Goal: Information Seeking & Learning: Check status

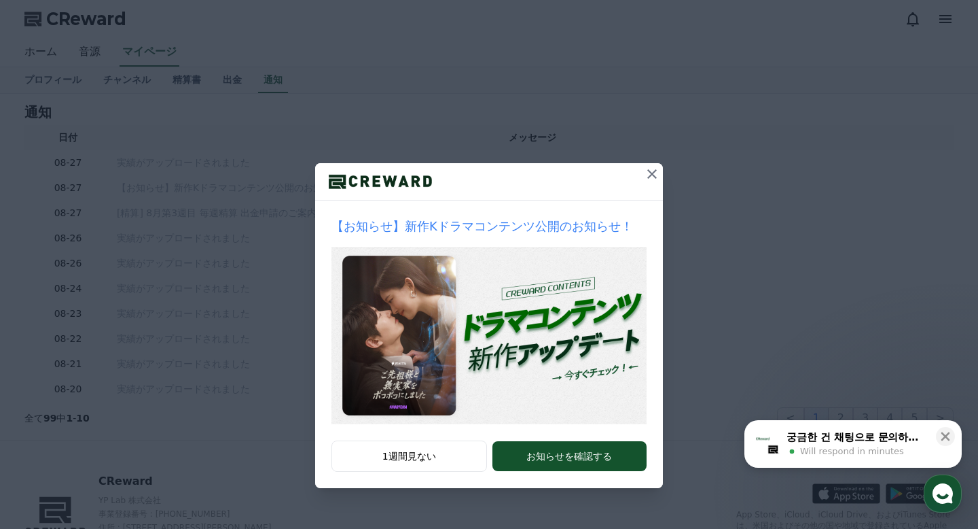
click at [653, 175] on icon at bounding box center [652, 174] width 16 height 16
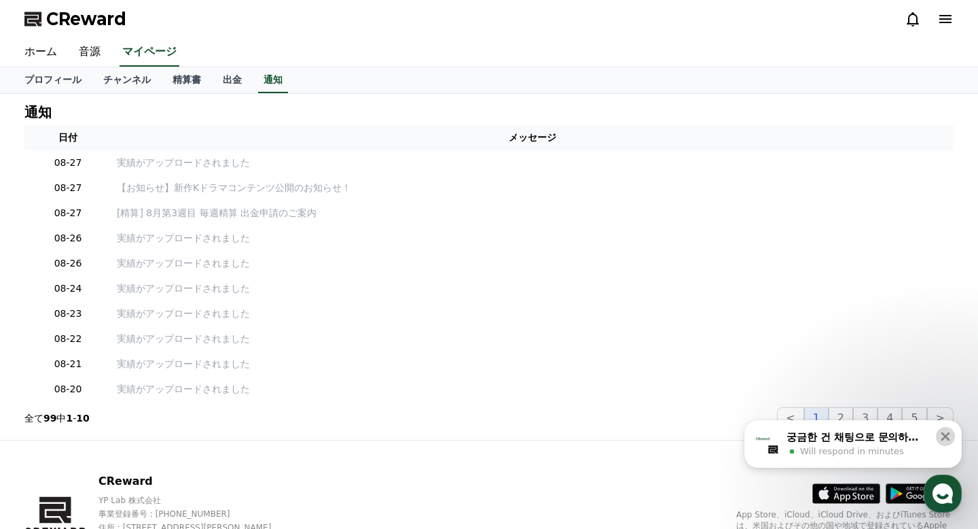
click at [947, 442] on icon at bounding box center [946, 436] width 14 height 14
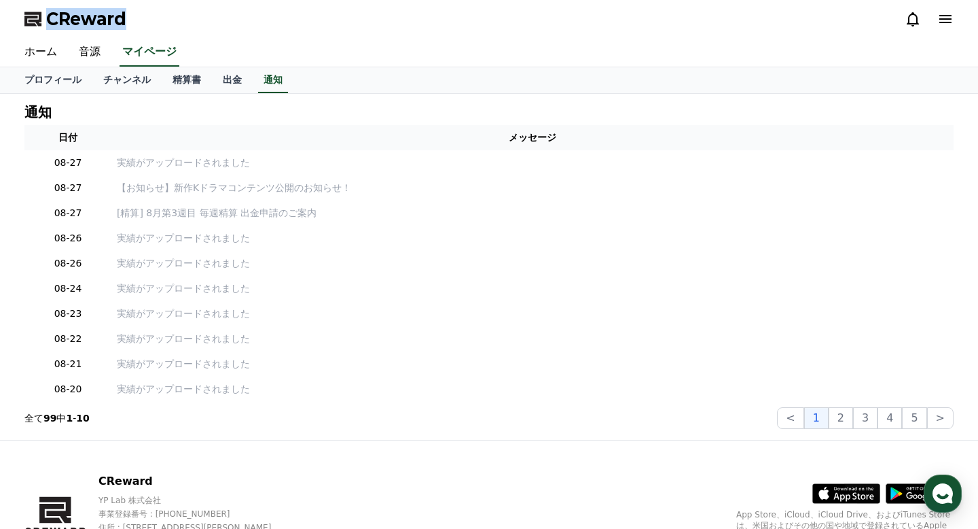
drag, startPoint x: 143, startPoint y: 12, endPoint x: 44, endPoint y: 20, distance: 99.5
click at [44, 20] on div "CReward" at bounding box center [489, 19] width 951 height 38
copy span "CReward"
click at [912, 27] on div at bounding box center [929, 19] width 49 height 22
click at [911, 24] on icon at bounding box center [913, 19] width 16 height 16
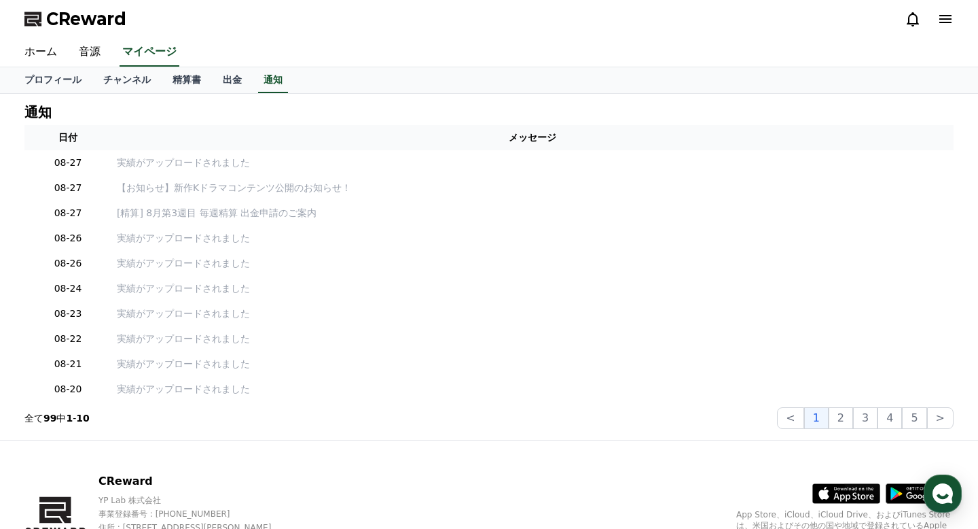
click at [912, 16] on icon at bounding box center [913, 19] width 16 height 16
click at [909, 21] on icon at bounding box center [913, 19] width 12 height 14
click at [947, 26] on icon at bounding box center [946, 19] width 16 height 16
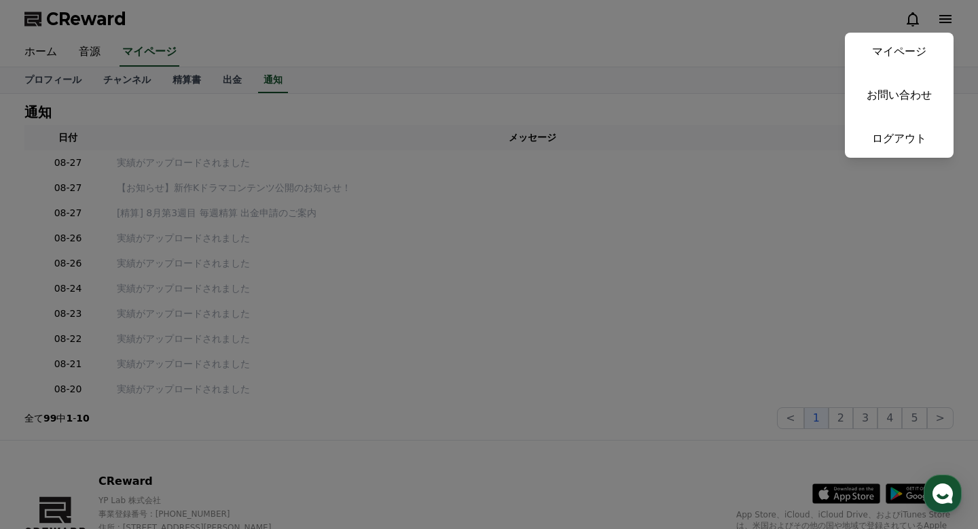
click at [781, 94] on button "close" at bounding box center [489, 264] width 978 height 529
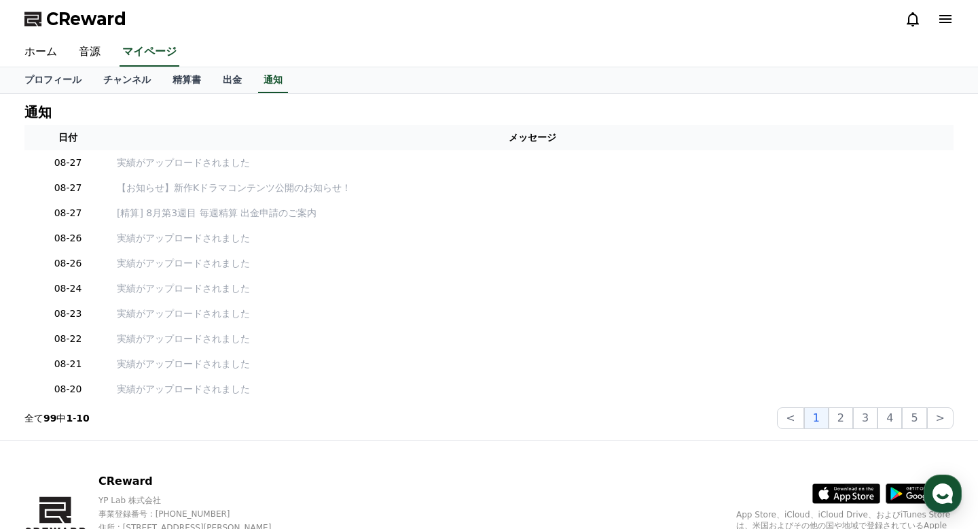
click at [912, 17] on icon at bounding box center [913, 19] width 16 height 16
click at [915, 18] on icon at bounding box center [913, 19] width 16 height 16
click at [99, 53] on link "音源" at bounding box center [89, 52] width 43 height 29
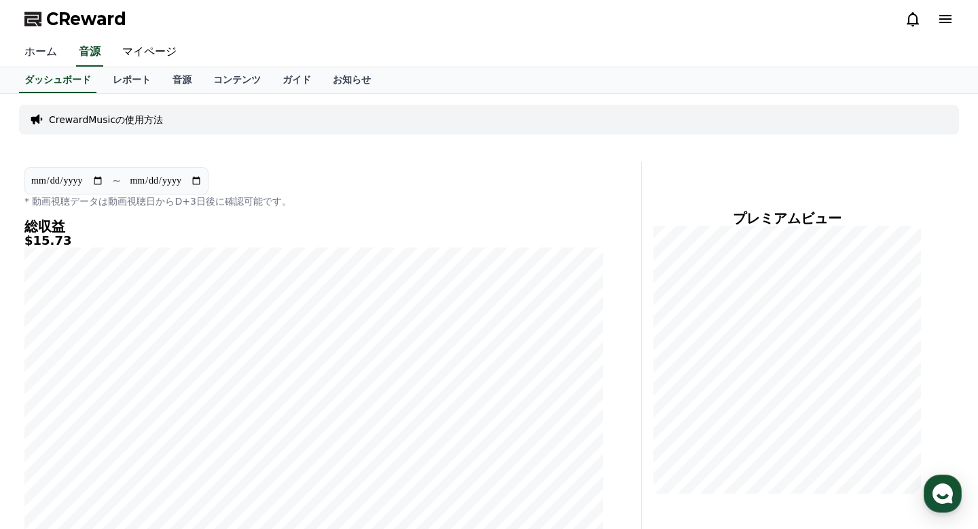
click at [31, 50] on link "ホーム" at bounding box center [41, 52] width 54 height 29
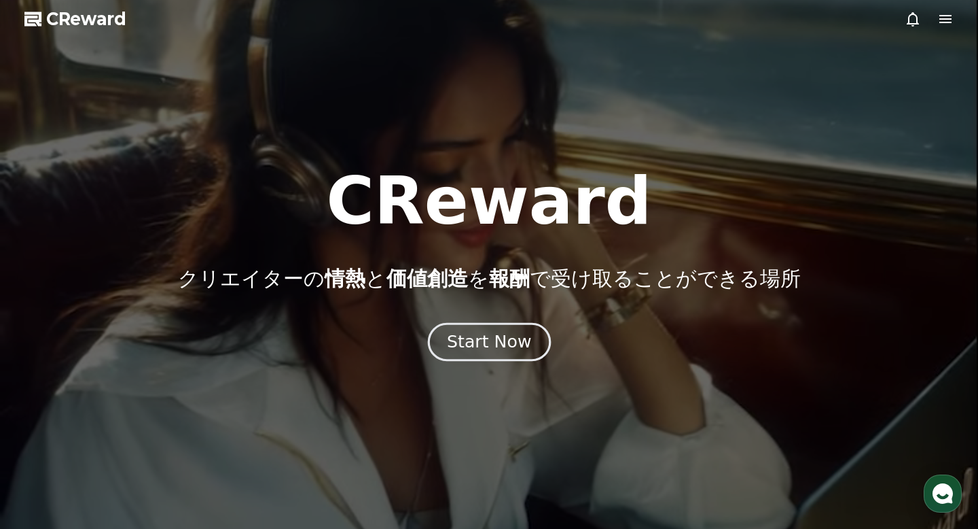
click at [480, 347] on div "Start Now" at bounding box center [489, 341] width 84 height 23
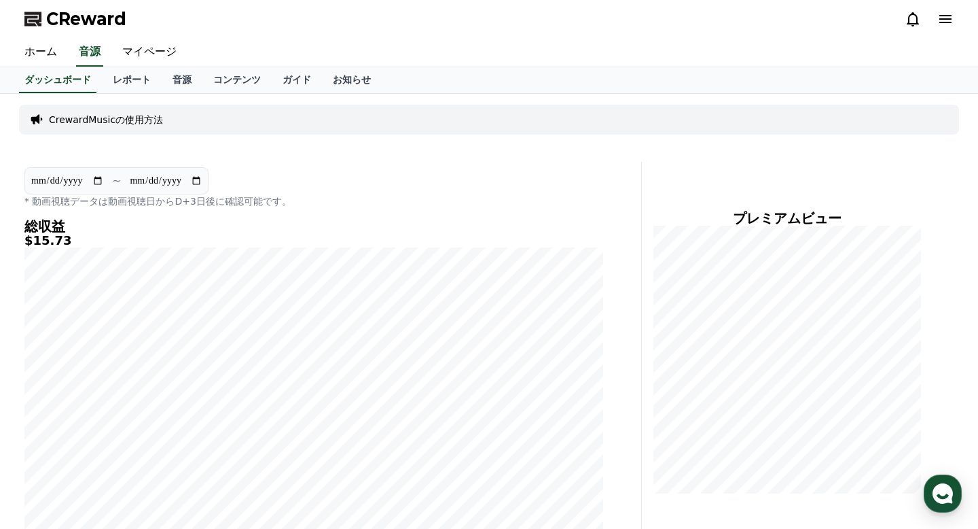
click at [911, 21] on icon at bounding box center [913, 19] width 16 height 16
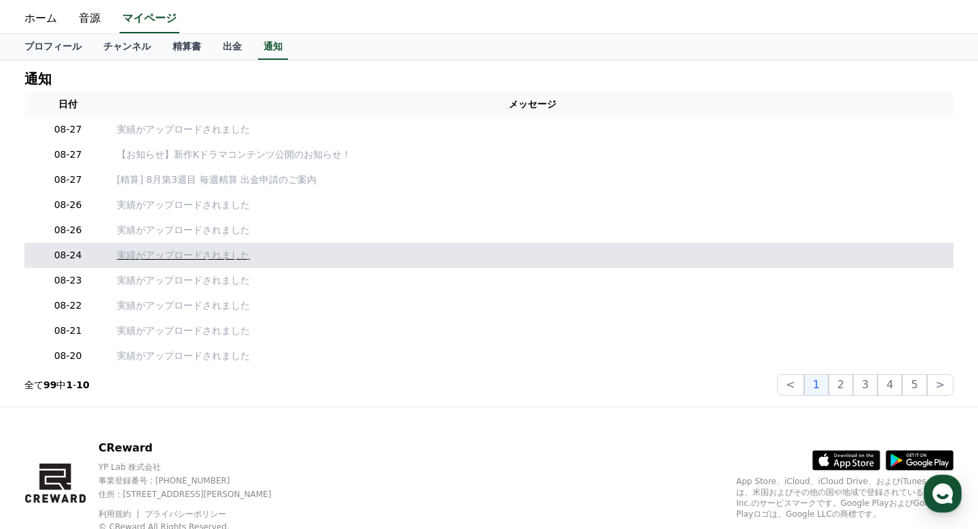
scroll to position [24, 0]
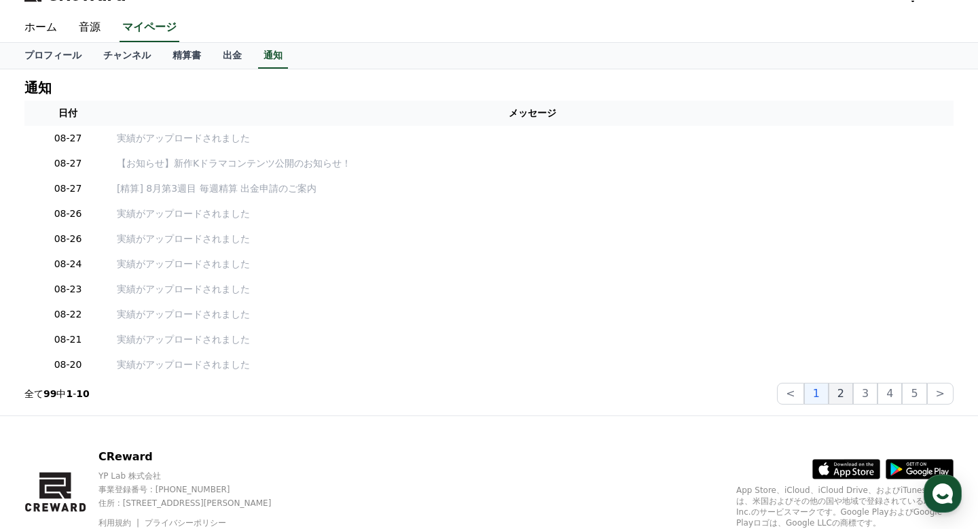
click at [841, 395] on button "2" at bounding box center [841, 394] width 24 height 22
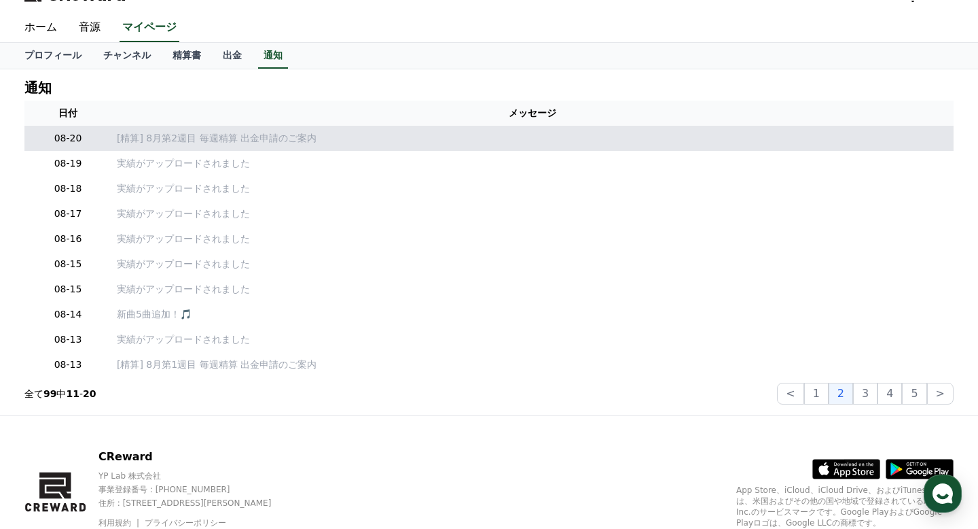
click at [339, 148] on td "[精算] 8月第2週目 毎週精算 出金申請のご案内" at bounding box center [532, 138] width 843 height 25
click at [197, 144] on p "[精算] 8月第2週目 毎週精算 出金申請のご案内" at bounding box center [533, 138] width 832 height 14
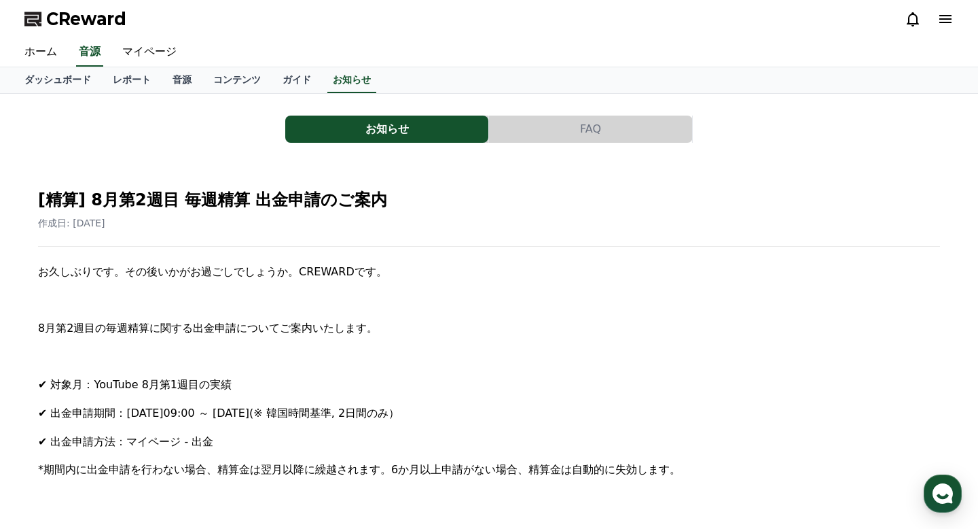
scroll to position [24, 0]
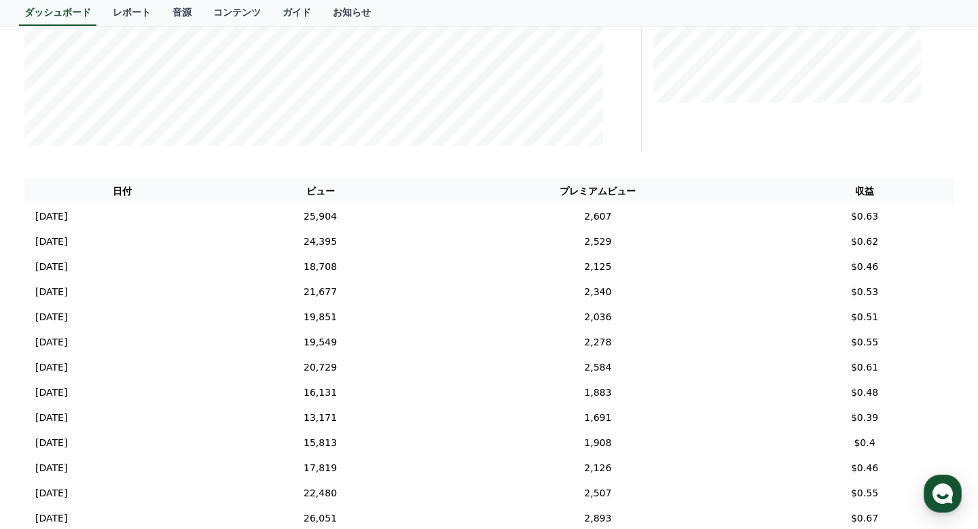
scroll to position [112, 0]
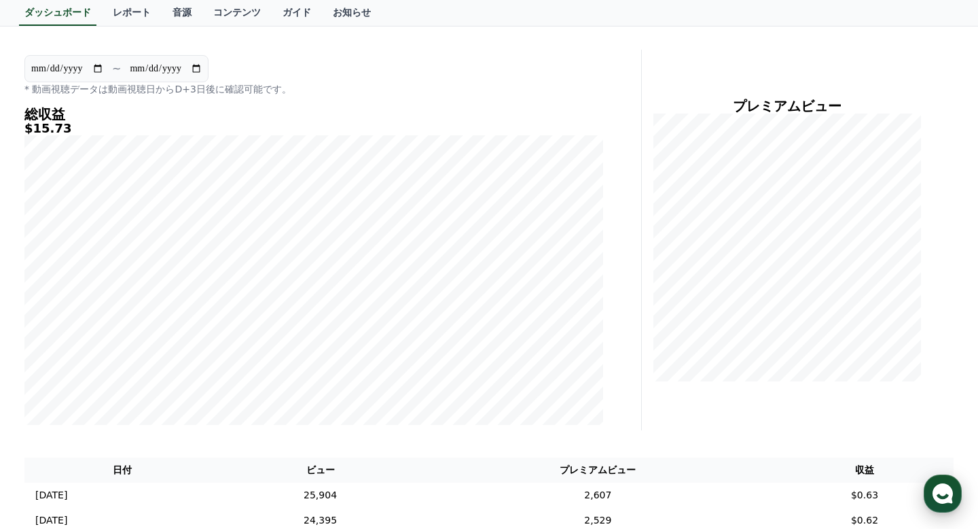
click at [941, 487] on use "button" at bounding box center [943, 493] width 20 height 20
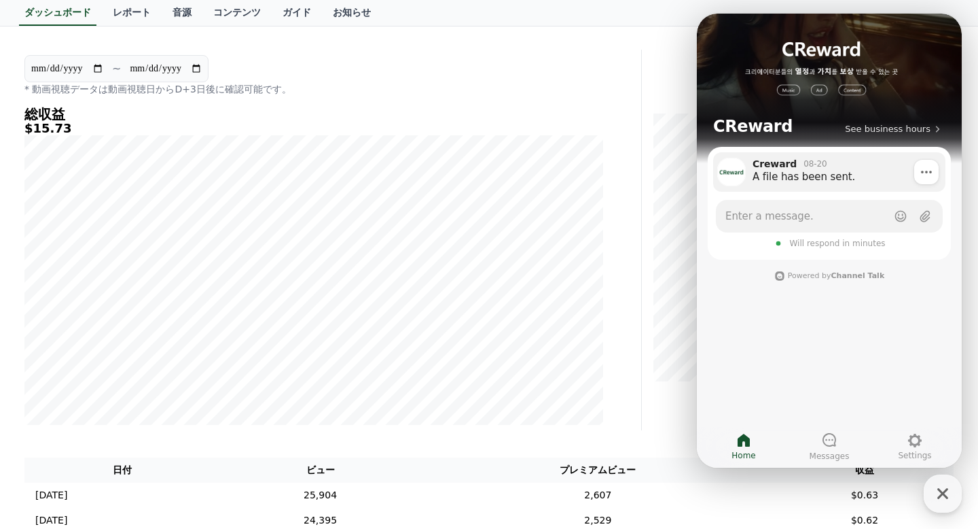
click at [788, 176] on div "A file has been sent." at bounding box center [844, 177] width 183 height 14
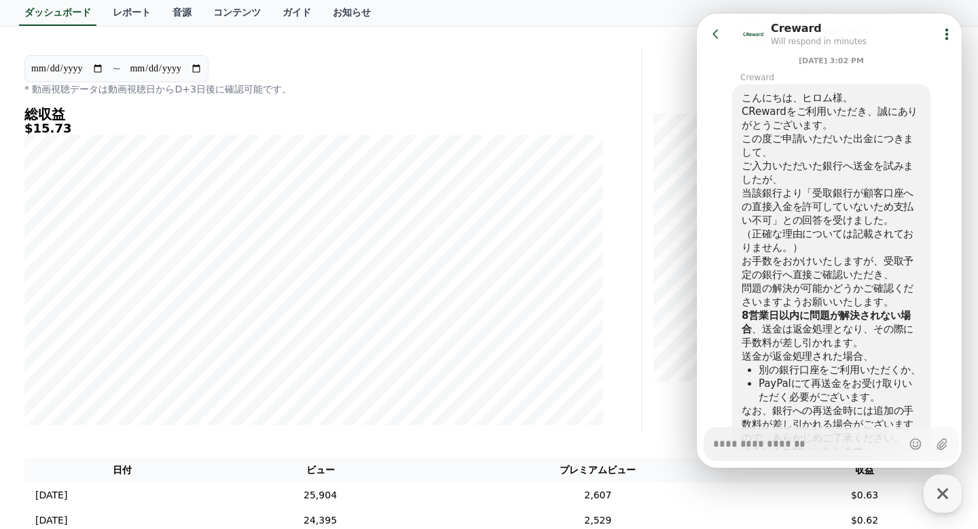
scroll to position [169, 0]
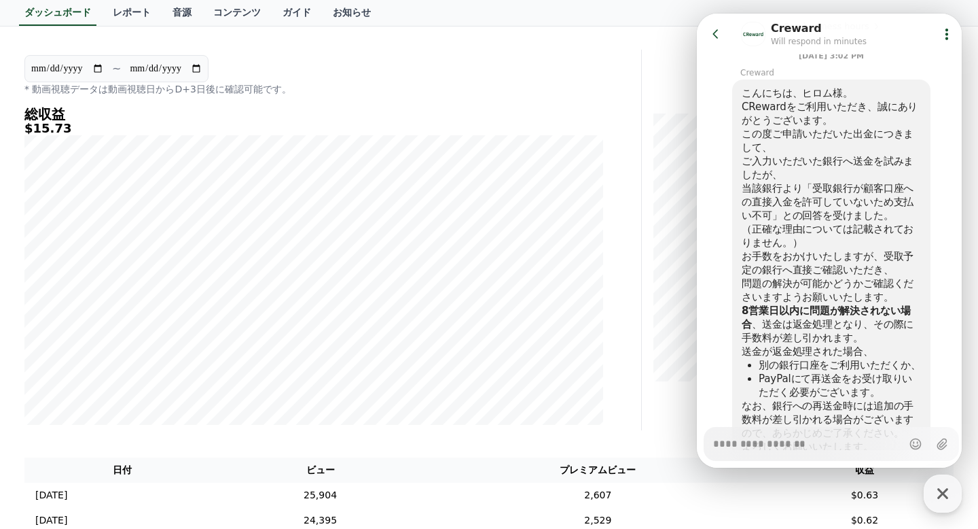
type textarea "*"
